Goal: Navigation & Orientation: Find specific page/section

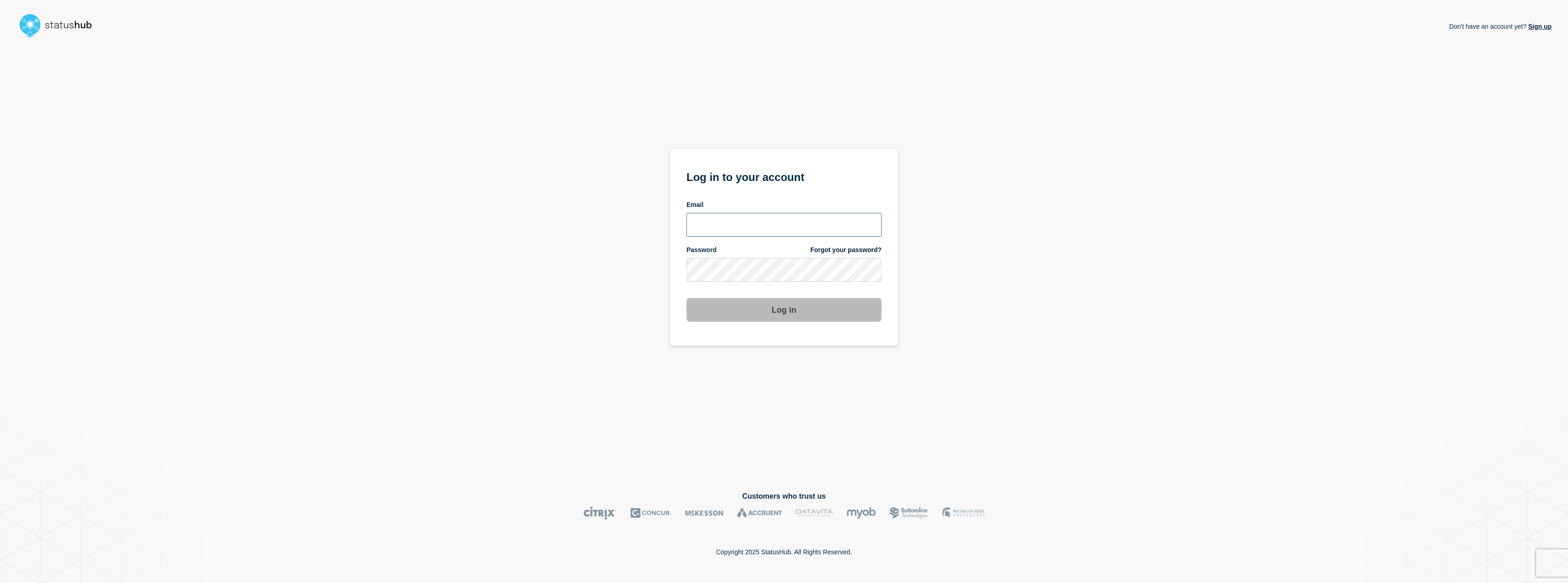
click at [751, 217] on input "email input" at bounding box center [784, 225] width 195 height 24
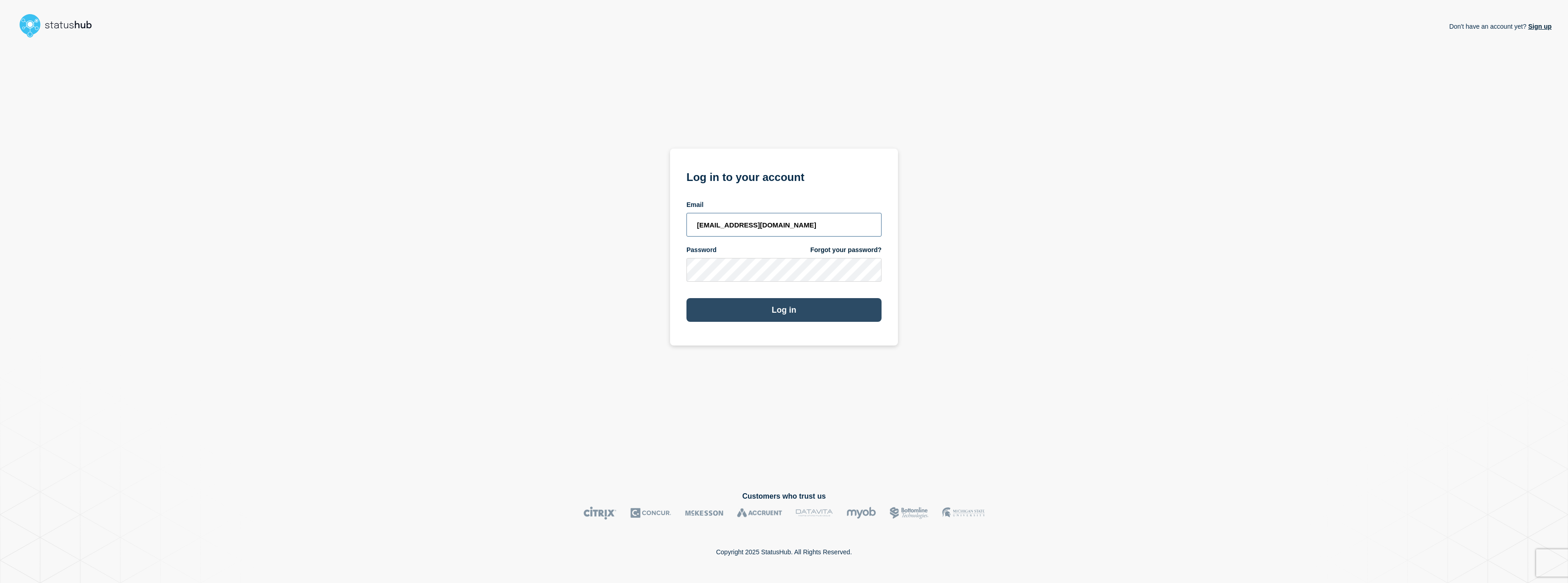
type input "[EMAIL_ADDRESS][DOMAIN_NAME]"
click at [734, 308] on button "Log in" at bounding box center [784, 310] width 195 height 24
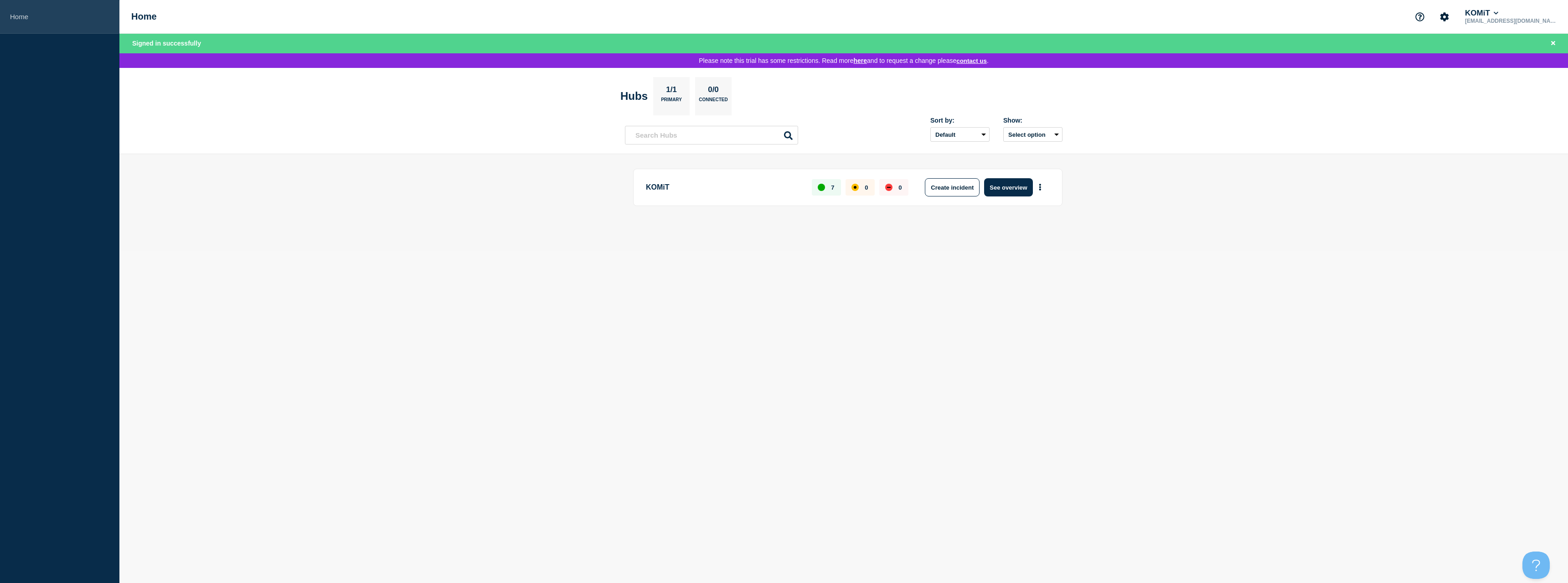
click at [28, 19] on link "Home" at bounding box center [60, 16] width 119 height 33
click at [26, 17] on link "Home" at bounding box center [60, 16] width 119 height 33
click at [1541, 562] on button "Open Beacon popover" at bounding box center [1534, 562] width 27 height 27
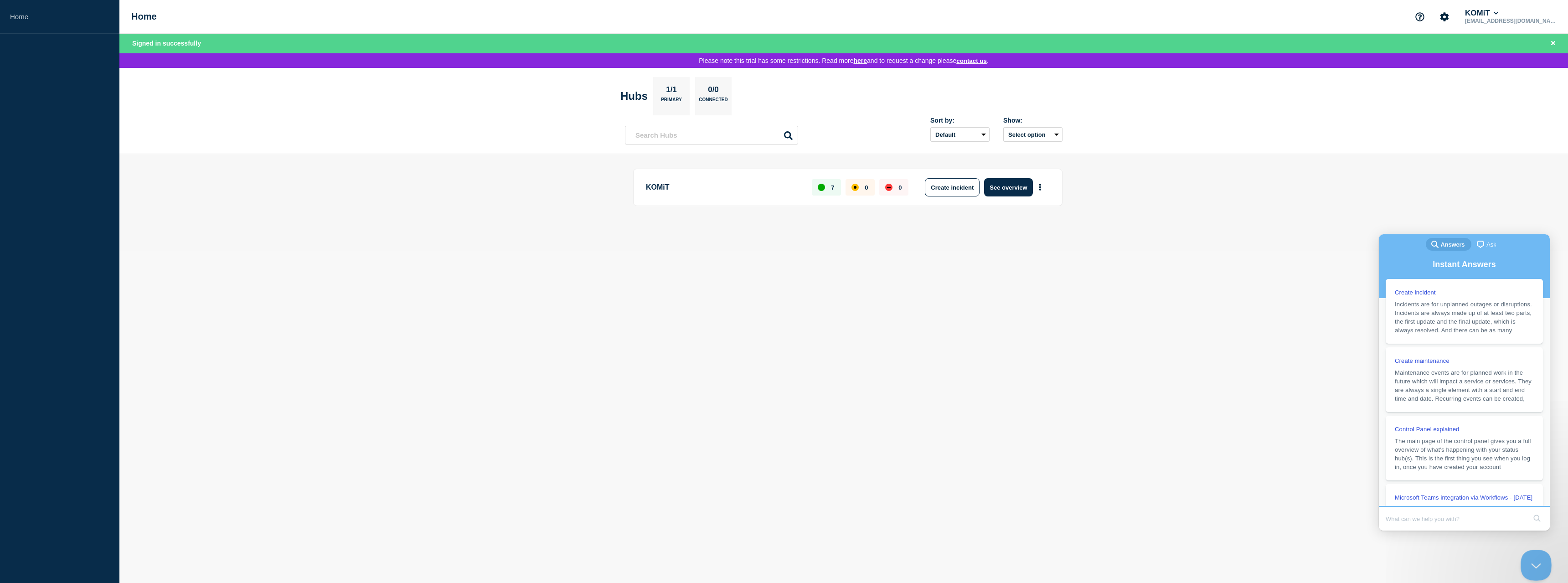
click at [1539, 562] on button "Close Beacon popover" at bounding box center [1534, 562] width 27 height 27
